Goal: Transaction & Acquisition: Purchase product/service

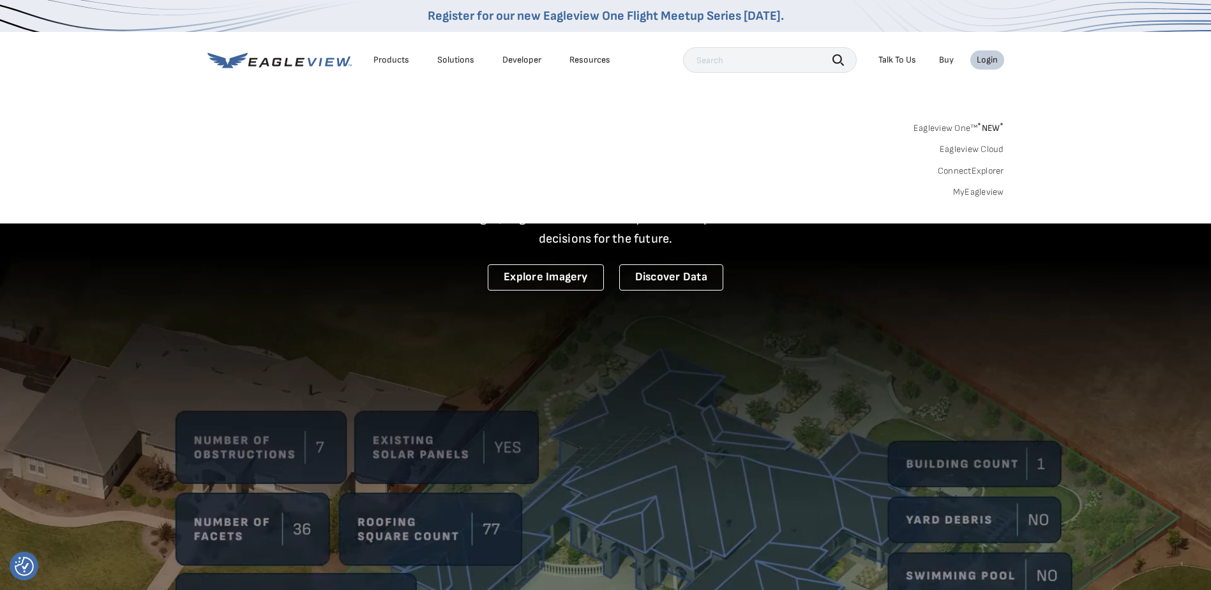
click at [989, 60] on div "Login" at bounding box center [986, 59] width 21 height 11
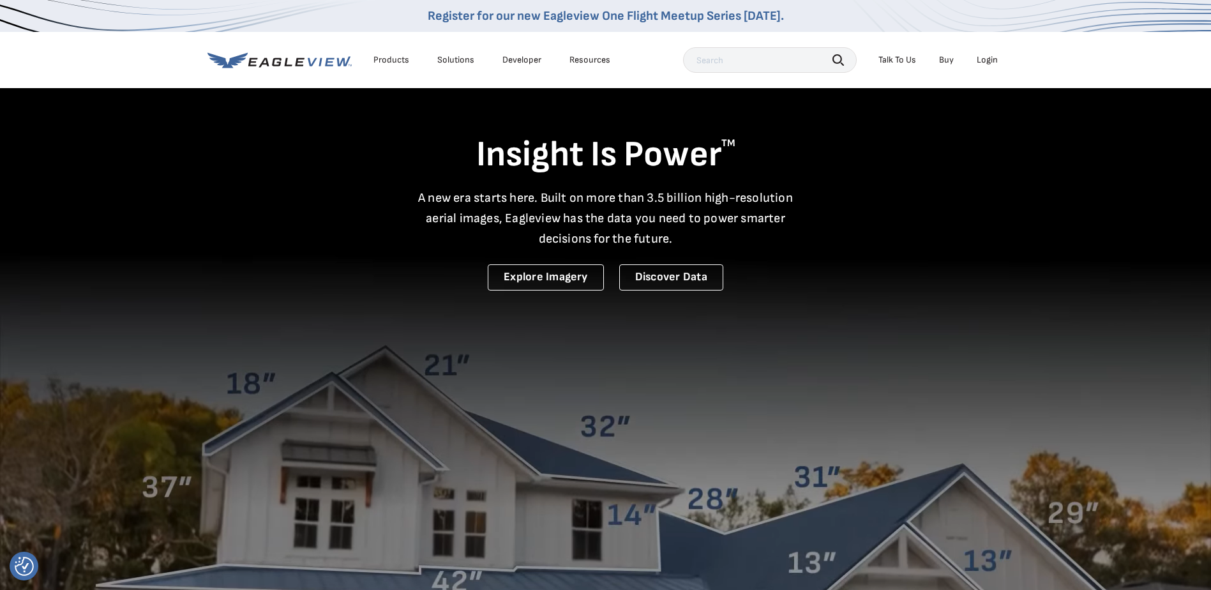
click at [989, 60] on div "Login" at bounding box center [986, 59] width 21 height 11
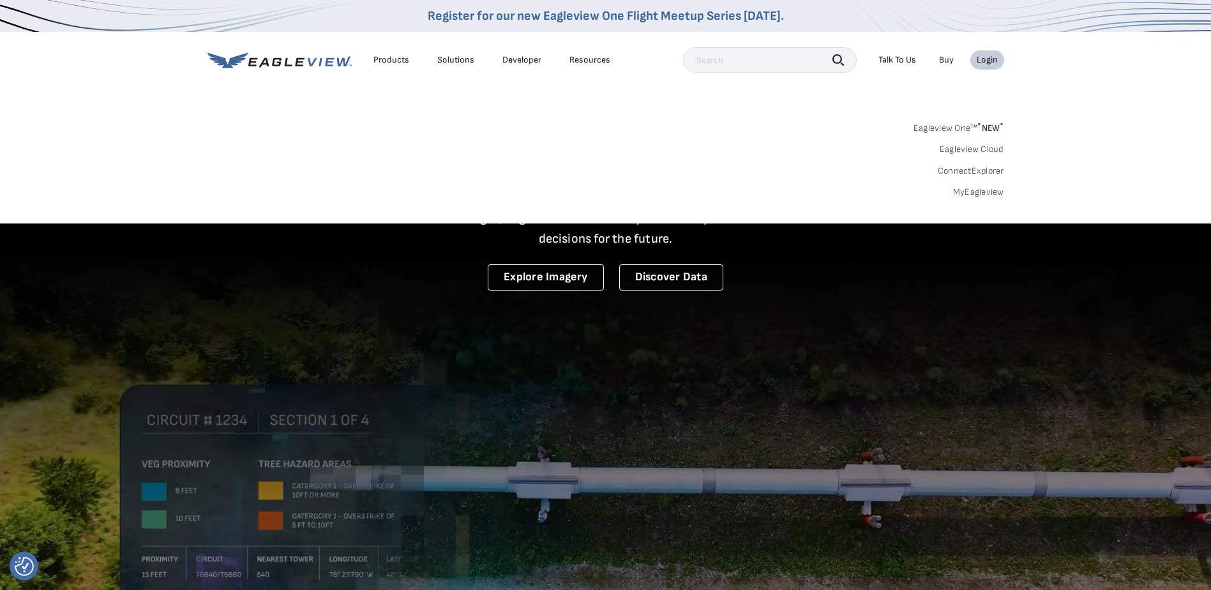
click at [983, 190] on link "MyEagleview" at bounding box center [978, 191] width 51 height 11
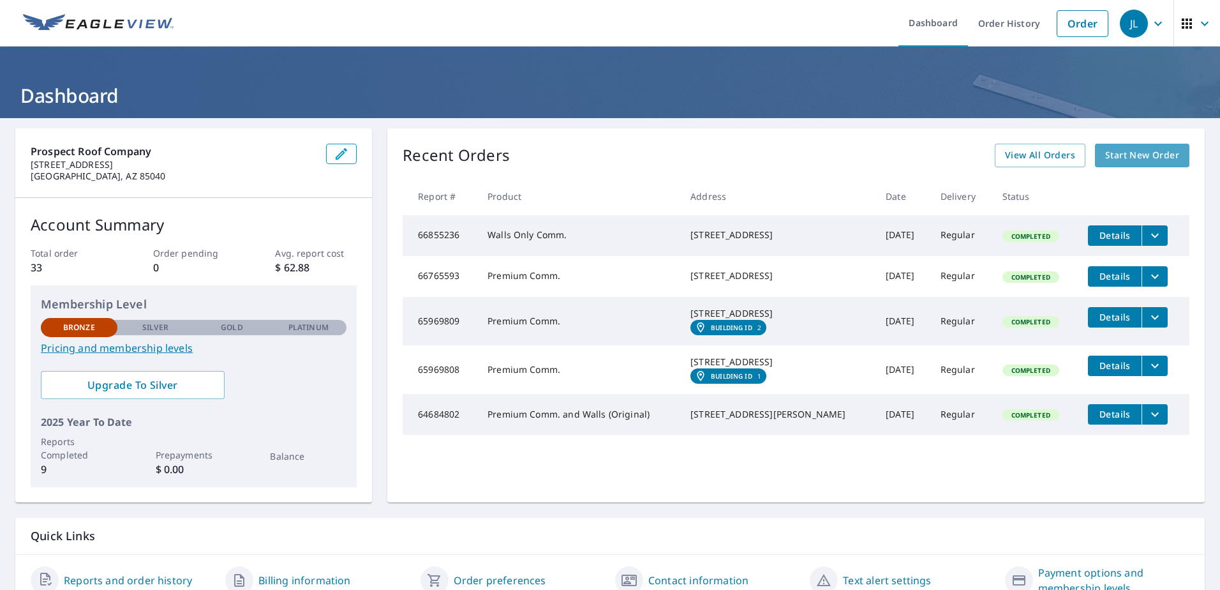
click at [1147, 160] on span "Start New Order" at bounding box center [1142, 155] width 74 height 16
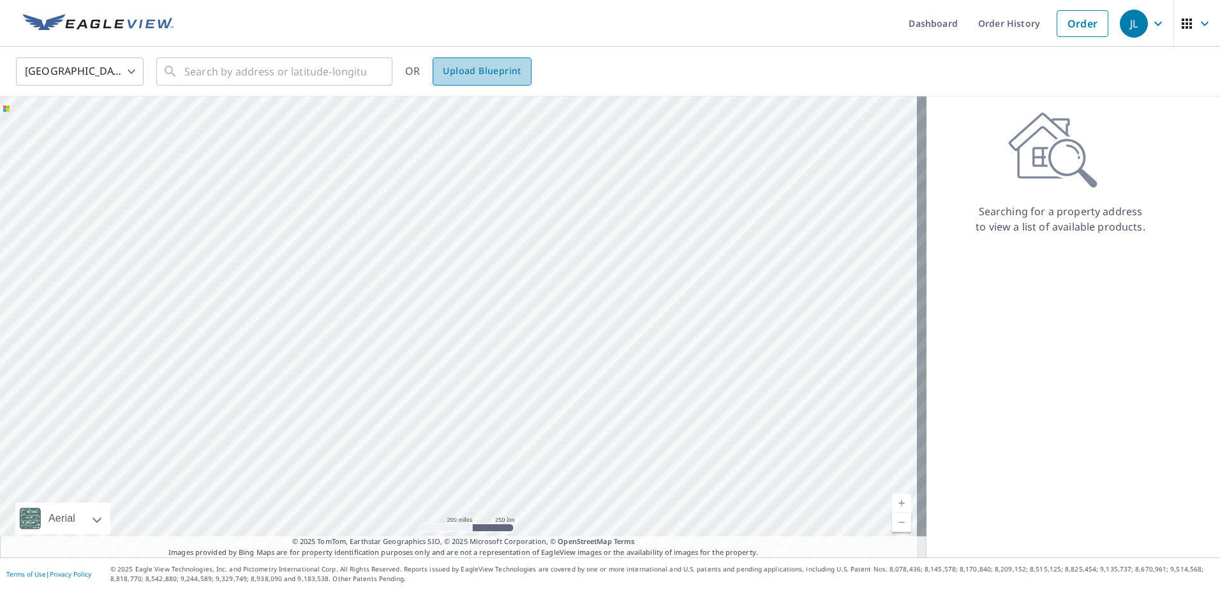
click at [512, 77] on span "Upload Blueprint" at bounding box center [482, 71] width 78 height 16
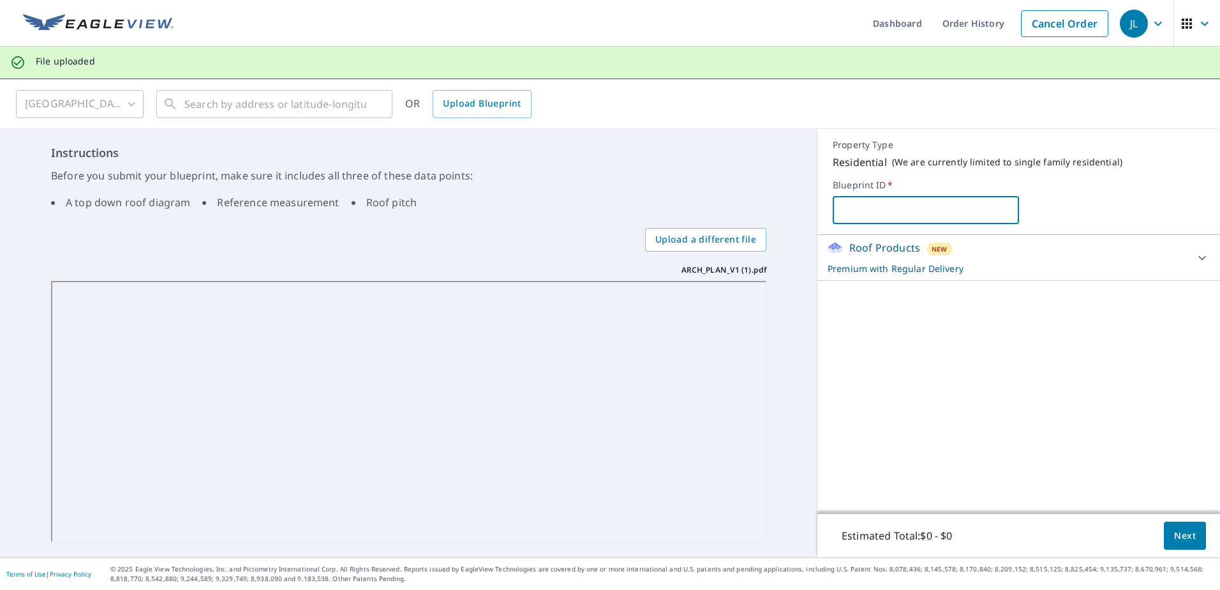
click at [859, 206] on input "text" at bounding box center [926, 210] width 186 height 36
type input "[STREET_ADDRESS][PERSON_NAME]"
click at [1179, 535] on span "Next" at bounding box center [1185, 536] width 22 height 16
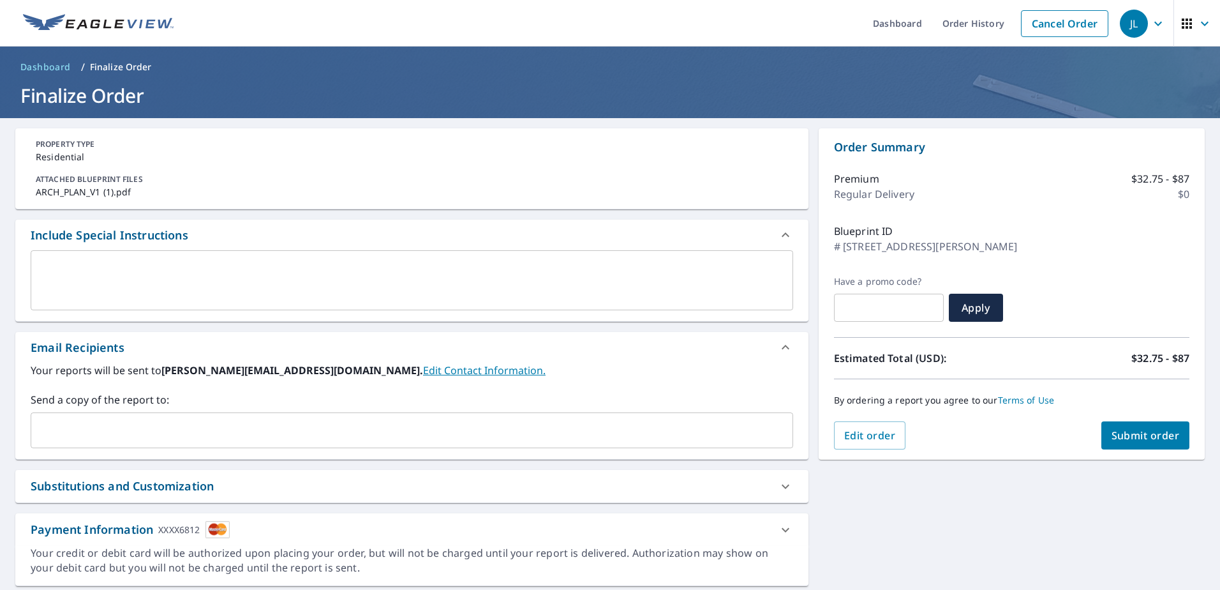
click at [1118, 435] on span "Submit order" at bounding box center [1146, 435] width 68 height 14
